Goal: Use online tool/utility: Utilize a website feature to perform a specific function

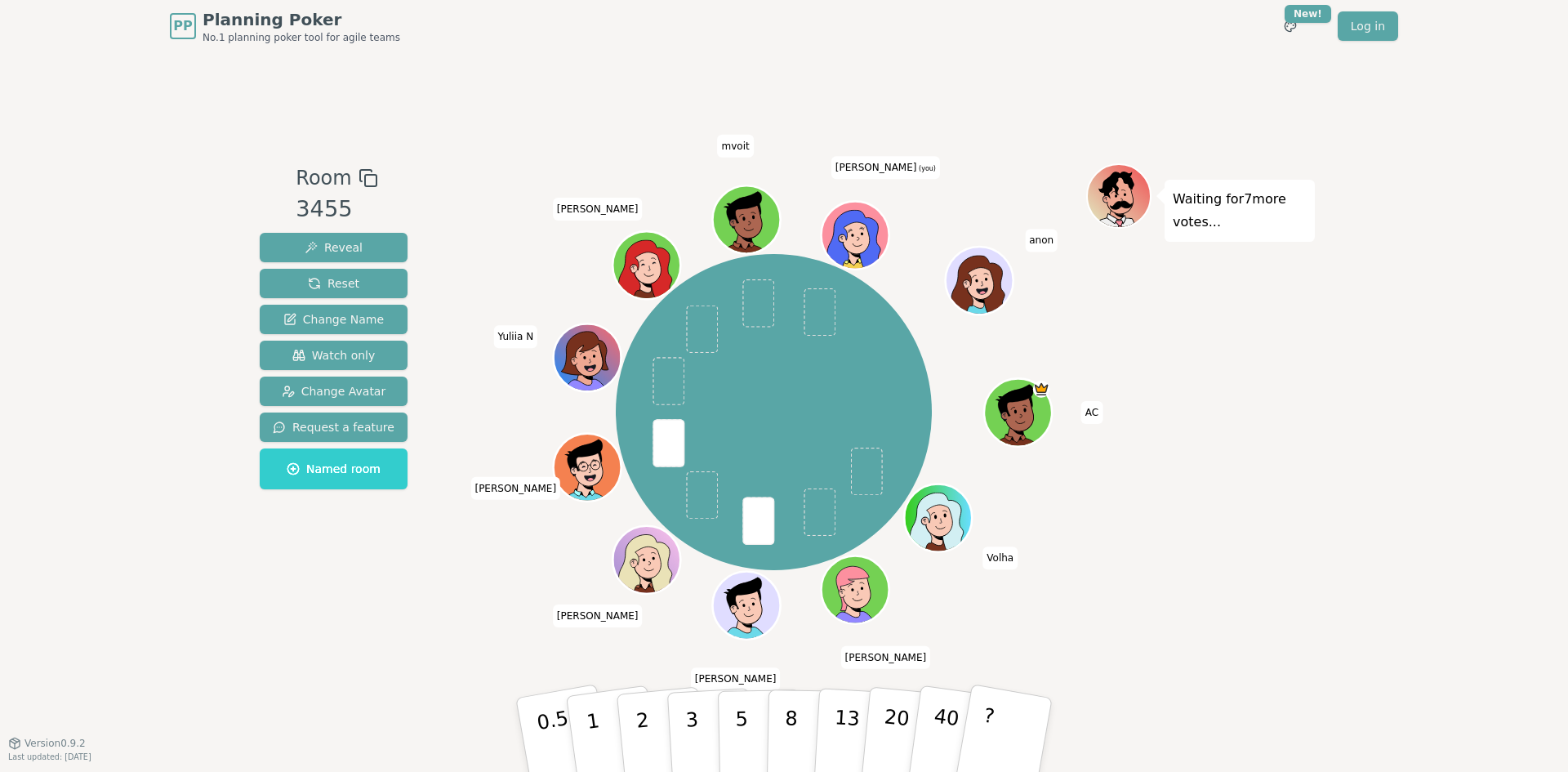
click at [1271, 322] on div "Waiting for 7 more votes..." at bounding box center [1199, 396] width 229 height 467
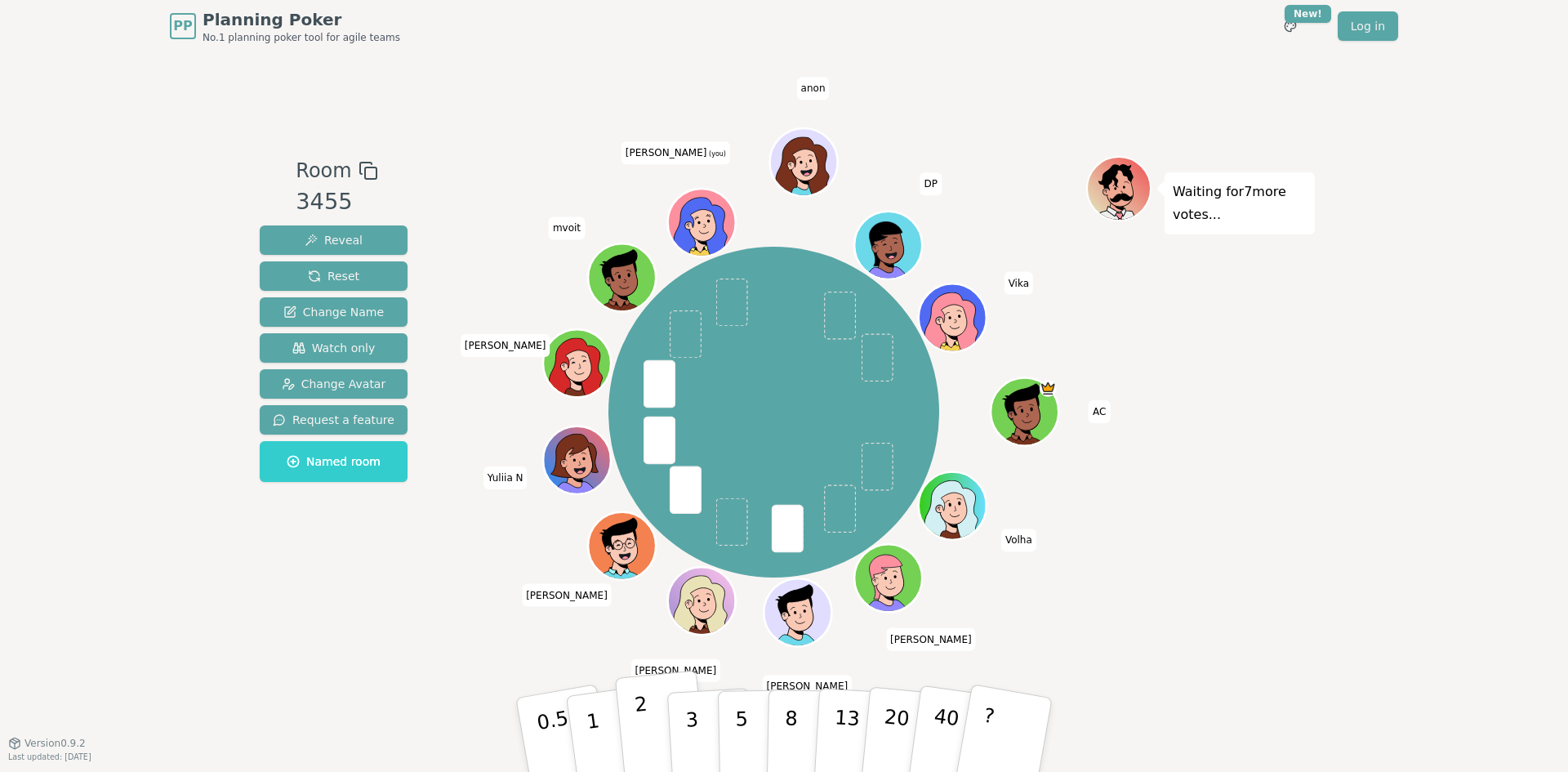
click at [644, 729] on p "2" at bounding box center [645, 736] width 22 height 89
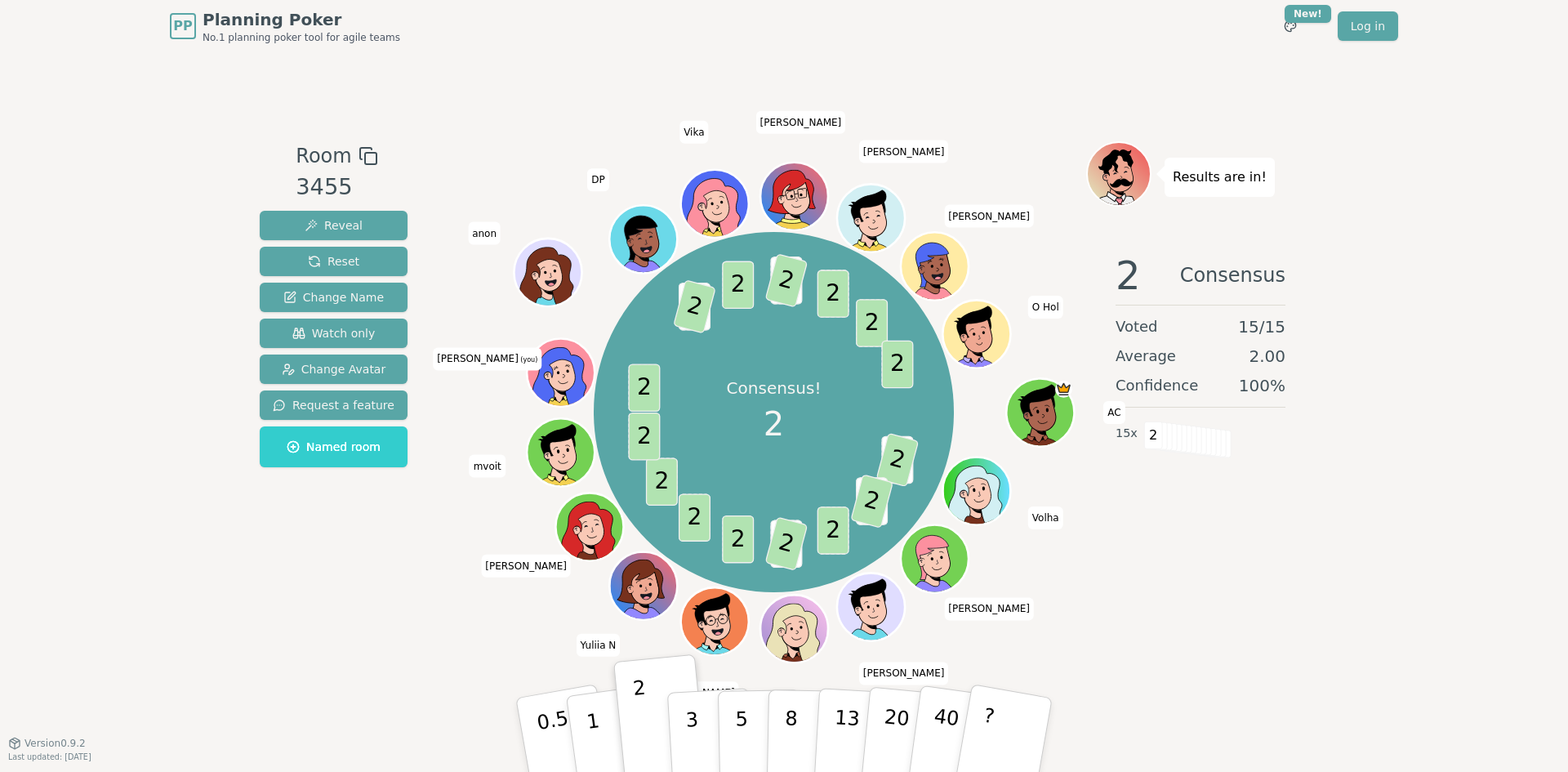
click at [1085, 338] on div "Consensus! 2 3 2 3 2 2 1 2 2 2 2 2 2 1 2 2 1 2 2 2 2 AC Volha [PERSON_NAME] D […" at bounding box center [774, 412] width 625 height 482
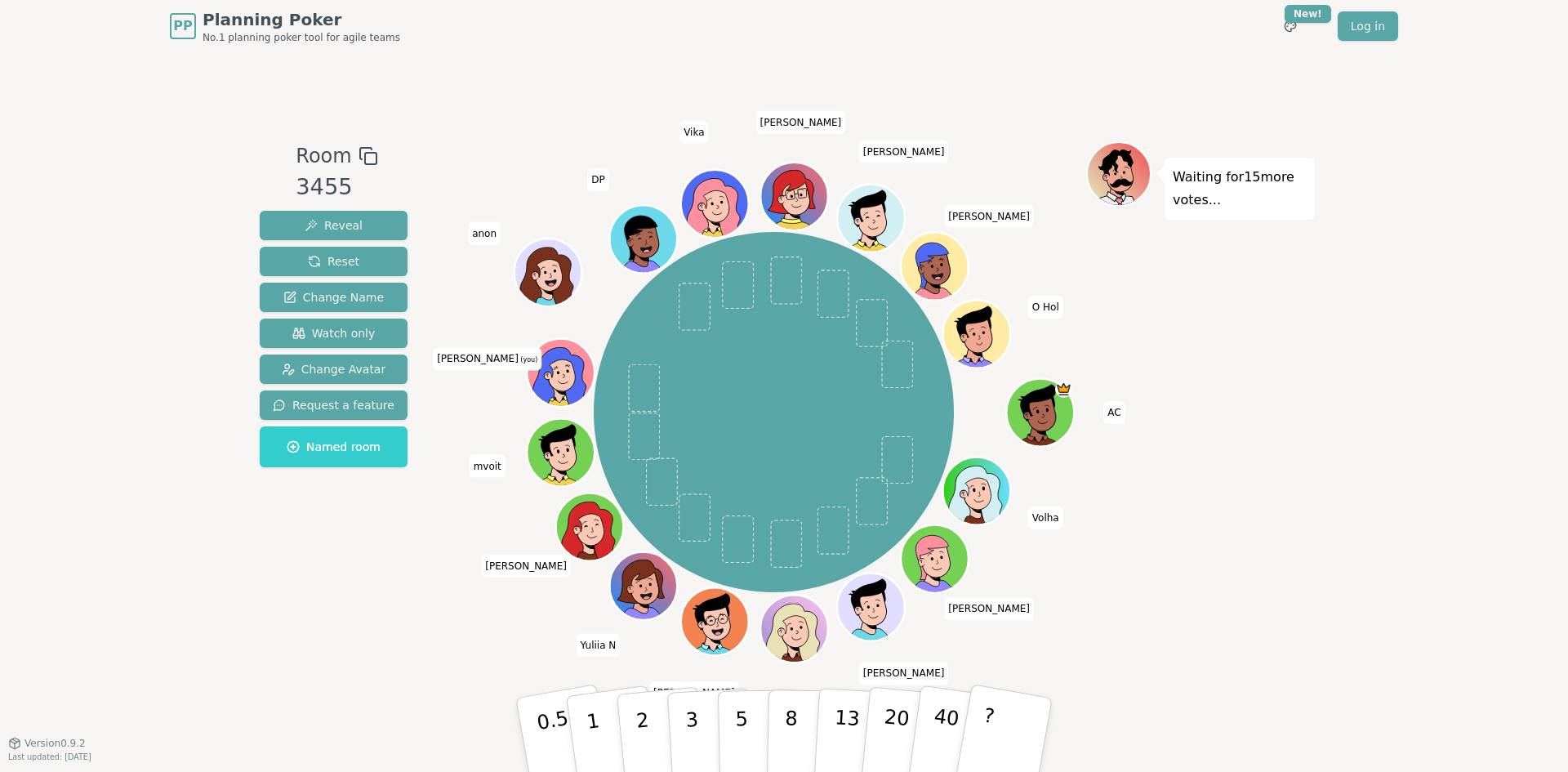
click at [977, 112] on div "Room 3455 Reveal Reset Change Name Watch only Change Avatar Request a feature N…" at bounding box center [784, 397] width 1061 height 690
click at [1085, 91] on div "Room 3455 Reveal Reset Change Name Watch only Change Avatar Request a feature N…" at bounding box center [784, 397] width 1061 height 690
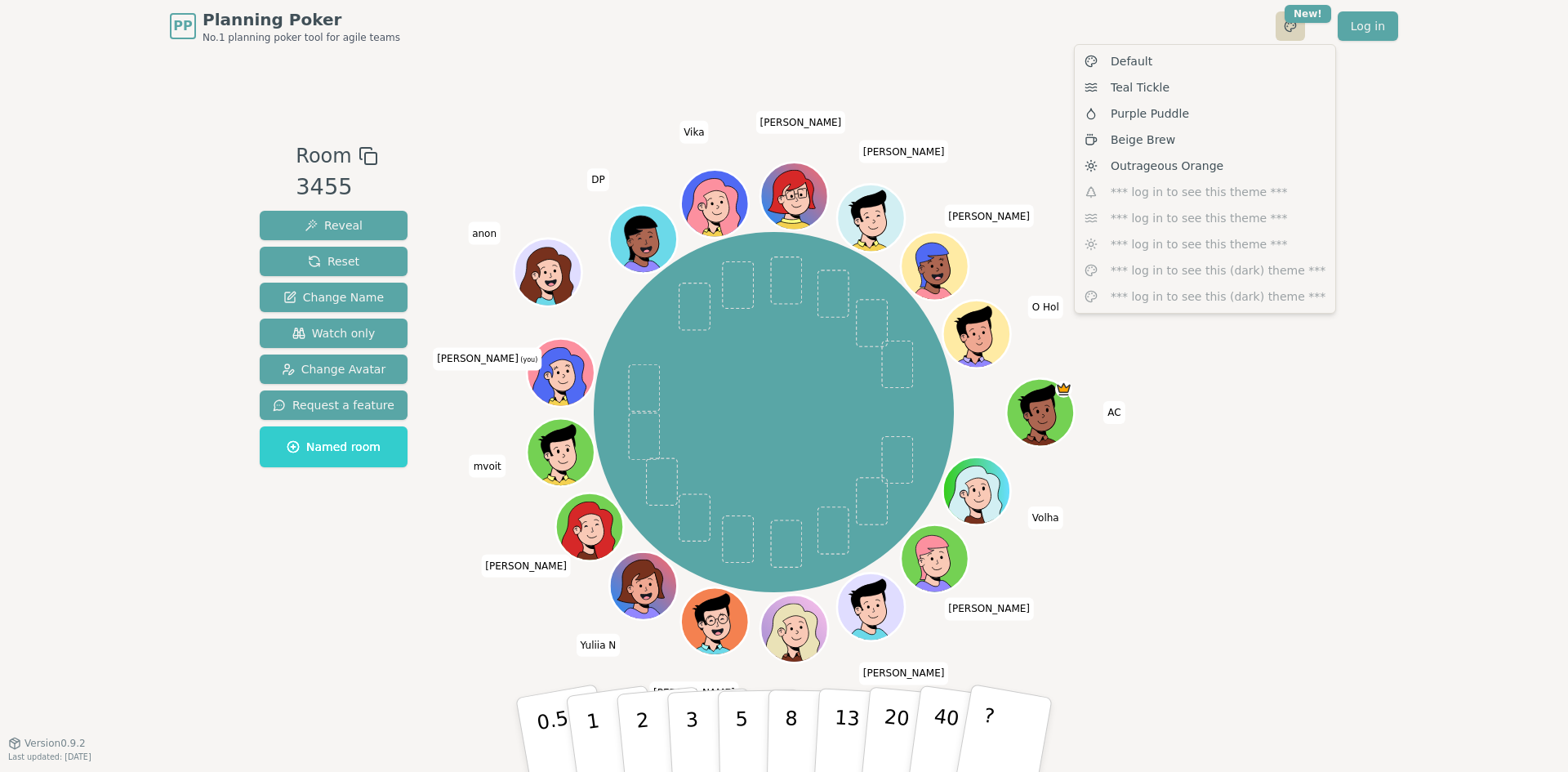
click at [1291, 25] on html "PP Planning Poker No.1 planning poker tool for agile teams Toggle theme New! Lo…" at bounding box center [784, 386] width 1568 height 772
click at [1399, 173] on html "PP Planning Poker No.1 planning poker tool for agile teams Toggle theme New! Lo…" at bounding box center [784, 386] width 1568 height 772
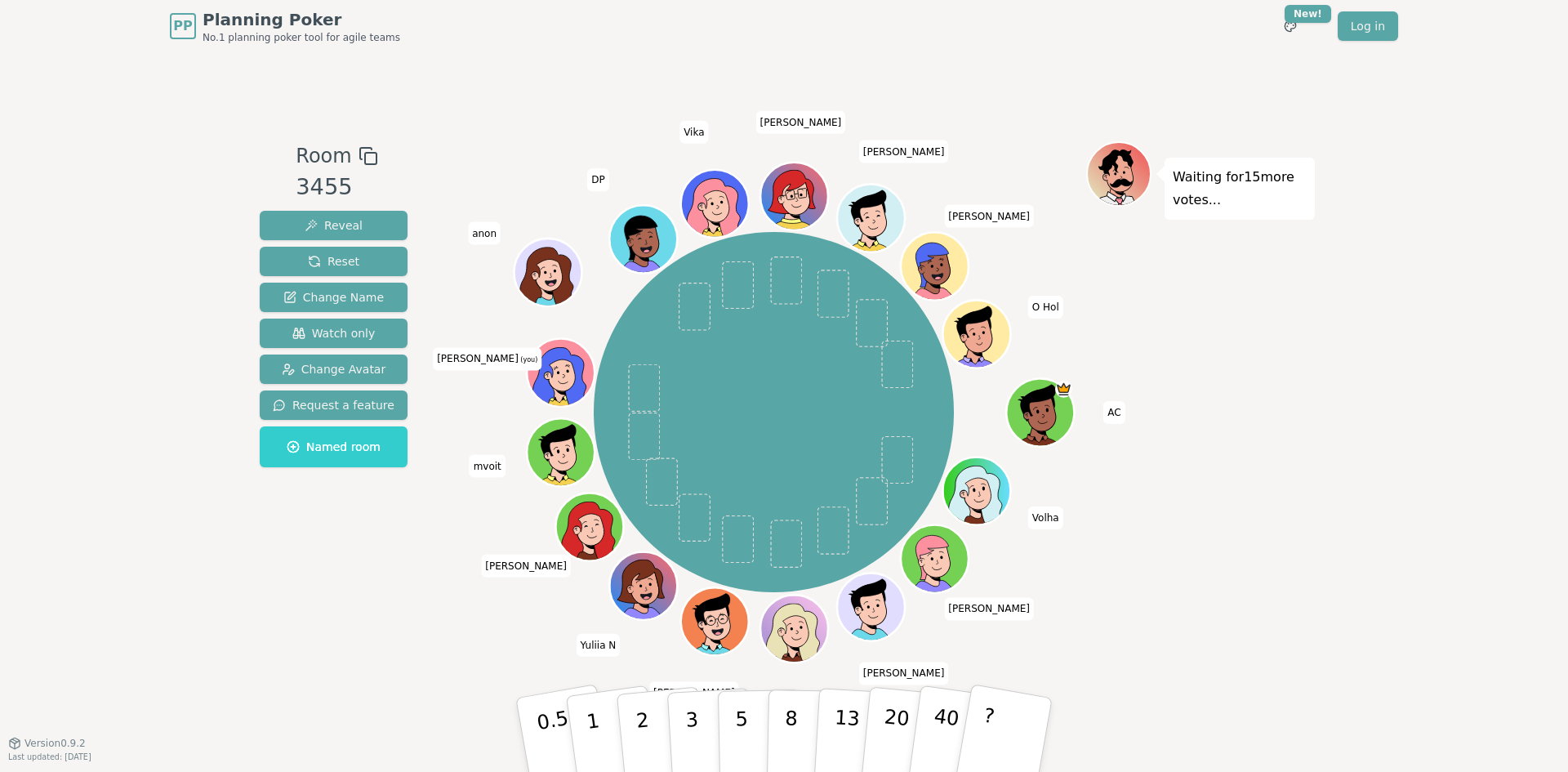
click at [1349, 288] on div "PP Planning Poker No.1 planning poker tool for agile teams Toggle theme New! Lo…" at bounding box center [784, 386] width 1568 height 772
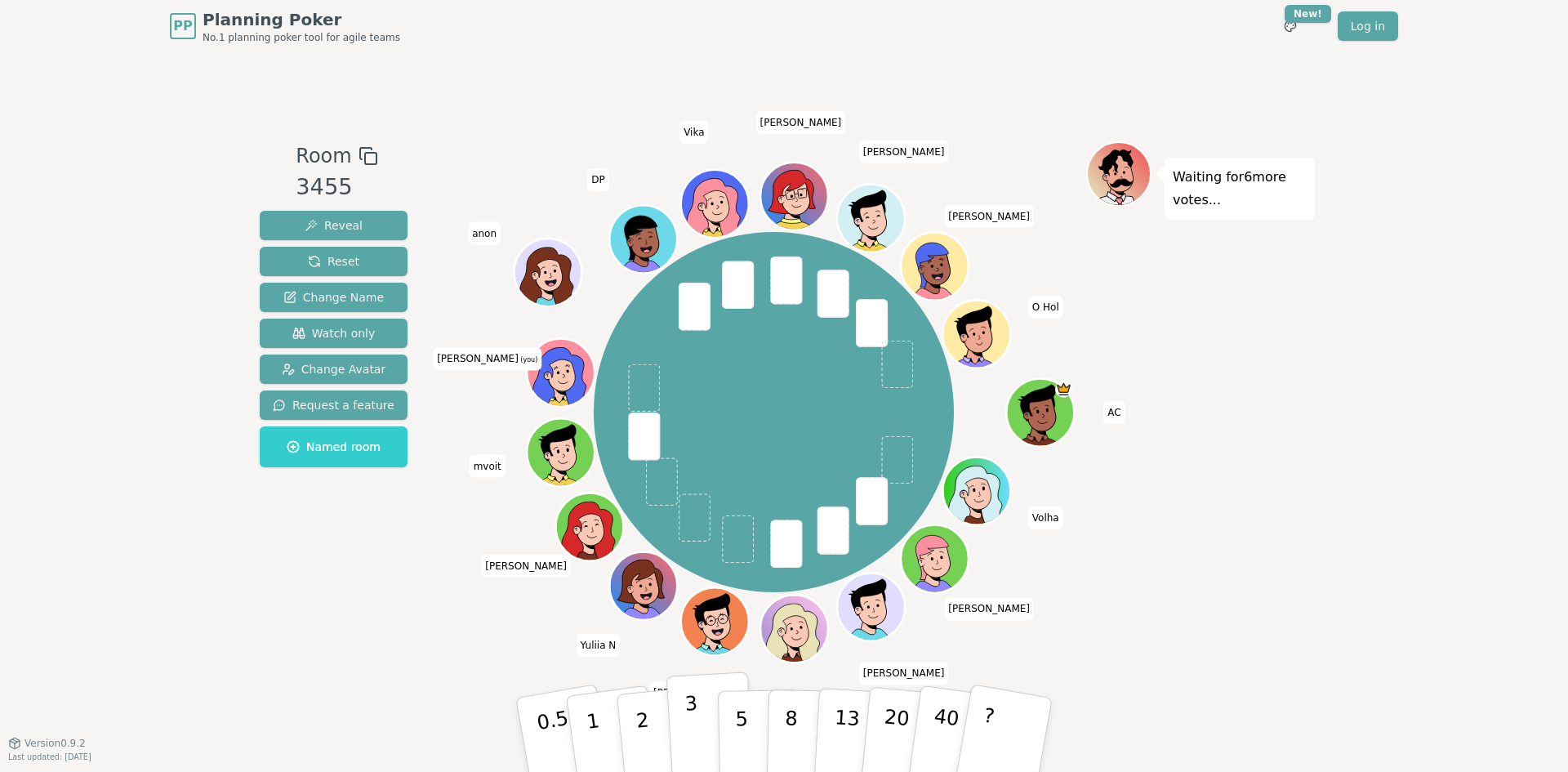
click at [689, 730] on p "3" at bounding box center [694, 735] width 18 height 89
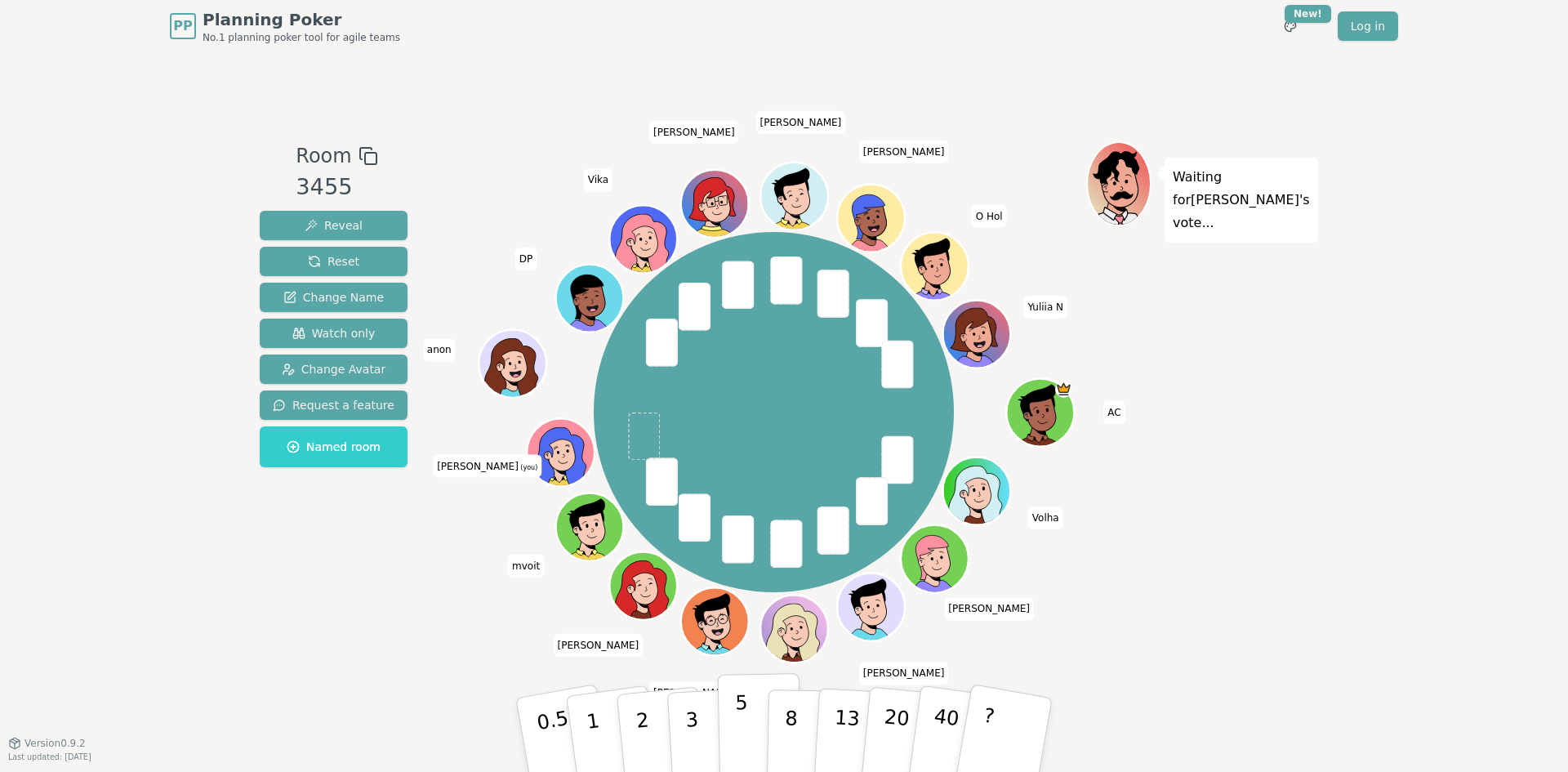
click at [749, 741] on button "5" at bounding box center [759, 735] width 84 height 124
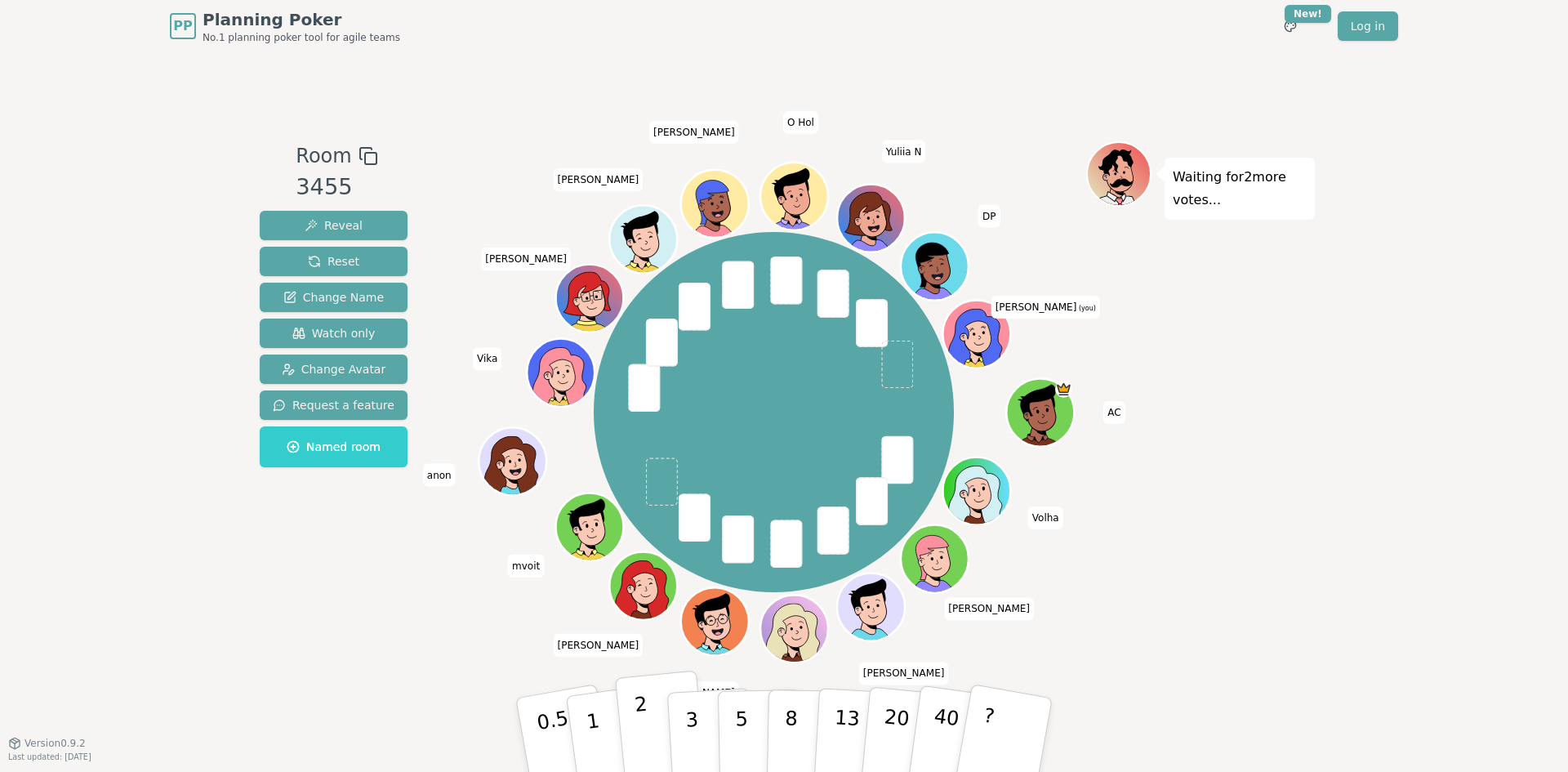
click at [652, 731] on button "2" at bounding box center [661, 735] width 93 height 130
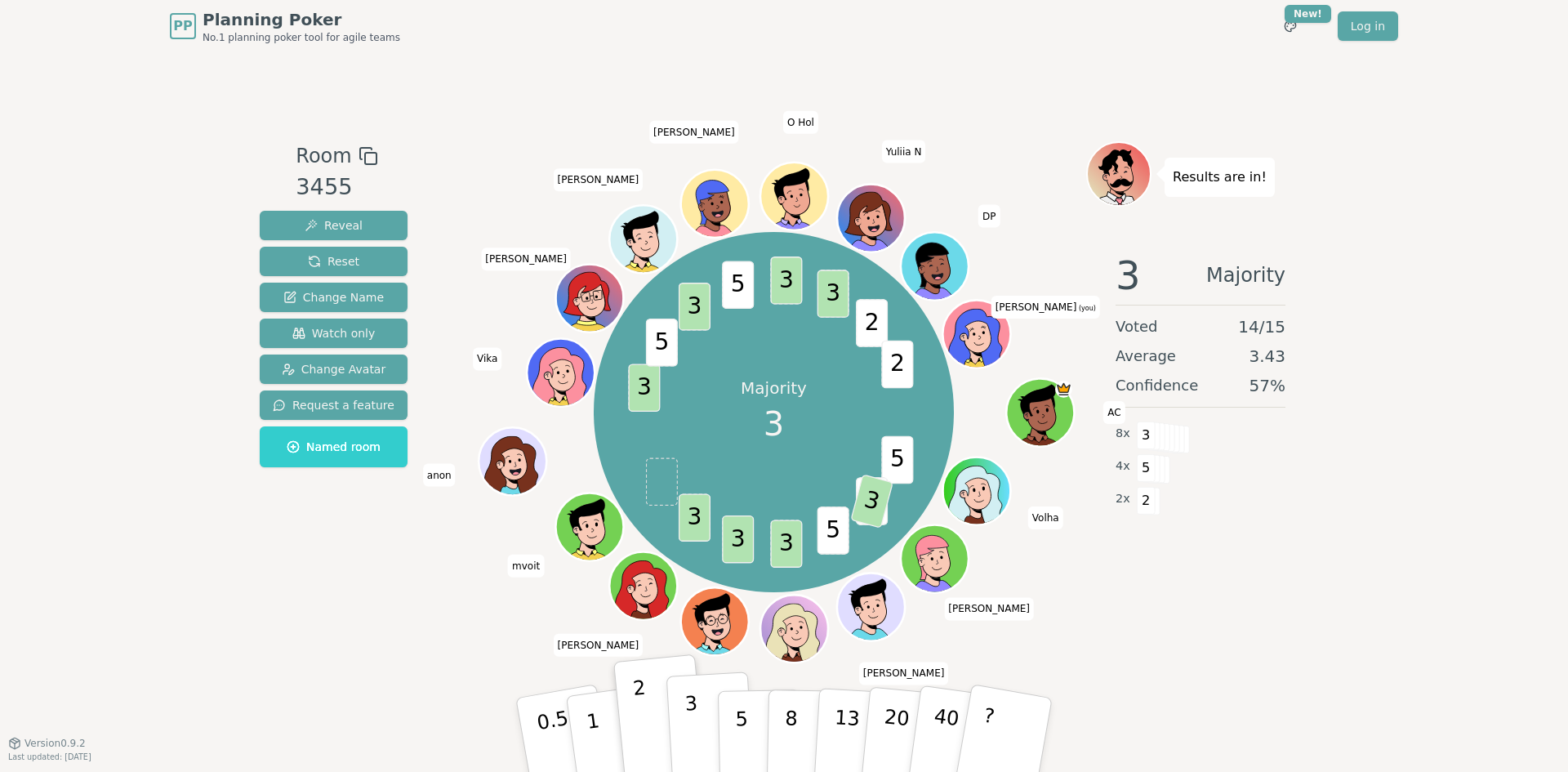
click at [687, 729] on p "3" at bounding box center [694, 735] width 18 height 89
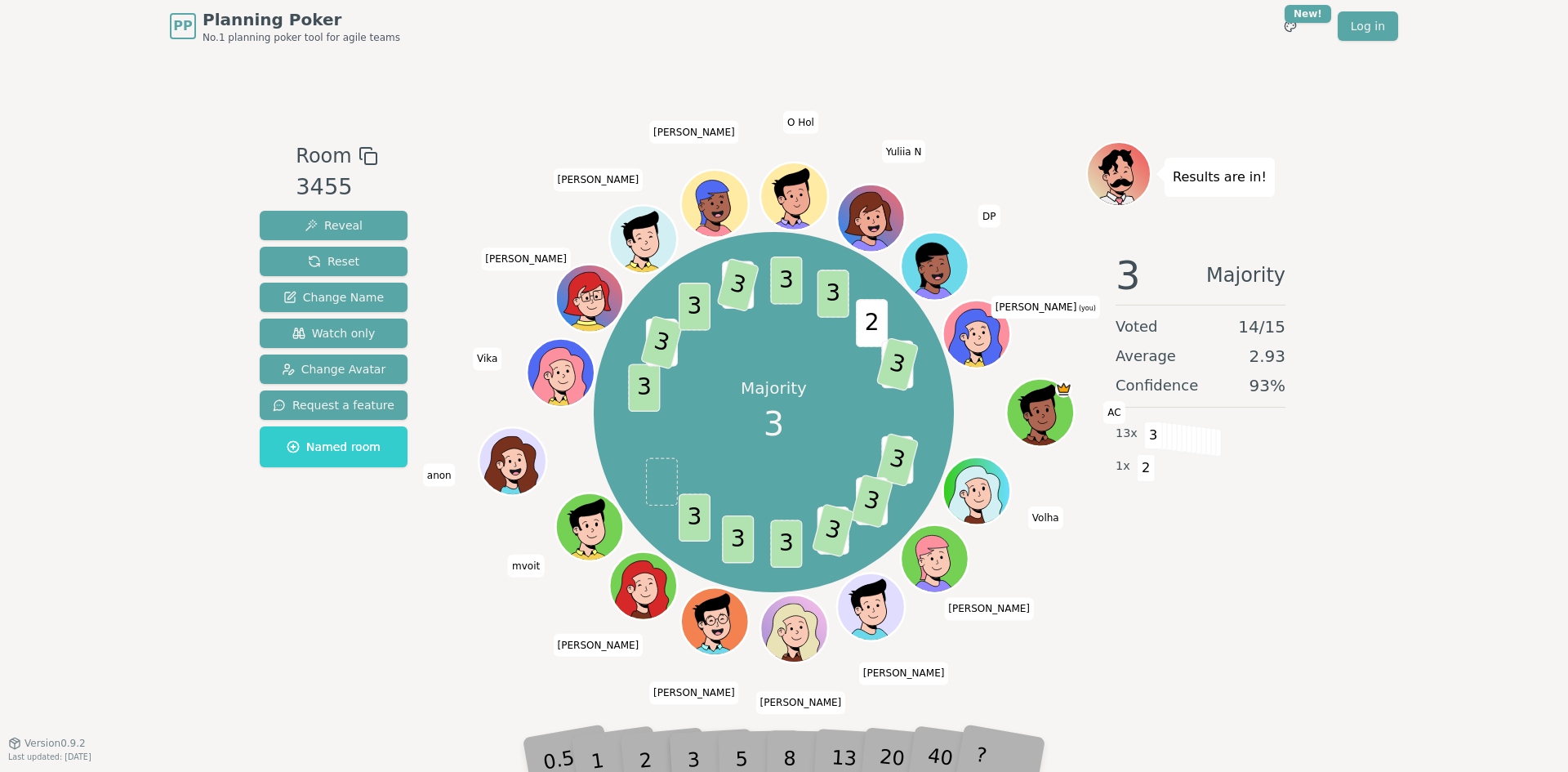
click at [646, 751] on div "2" at bounding box center [661, 735] width 54 height 62
